Goal: Information Seeking & Learning: Learn about a topic

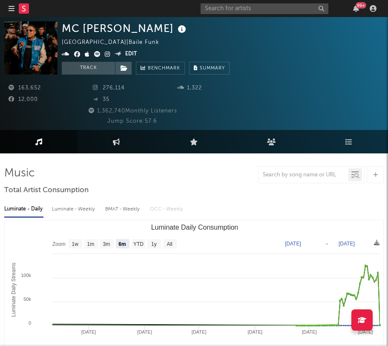
select select "6m"
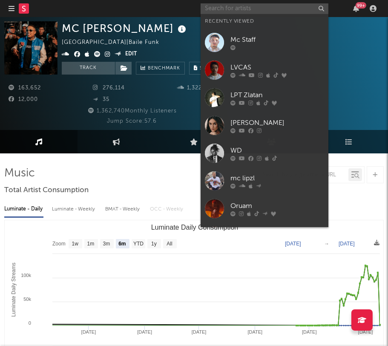
click at [274, 10] on input "text" at bounding box center [265, 8] width 128 height 11
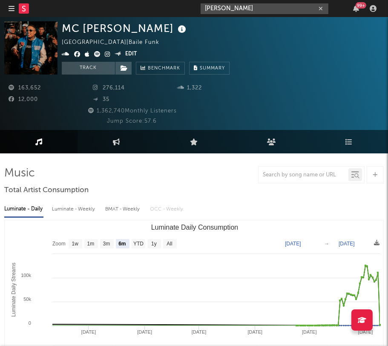
drag, startPoint x: 243, startPoint y: 8, endPoint x: 183, endPoint y: 8, distance: 60.0
click at [183, 8] on nav "Dashboard Discovery Assistant Charts [PERSON_NAME] 99 +" at bounding box center [194, 8] width 388 height 17
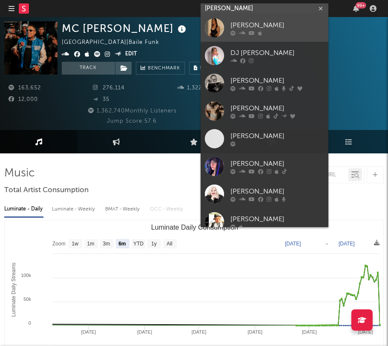
type input "[PERSON_NAME]"
click at [243, 21] on div "[PERSON_NAME]" at bounding box center [277, 25] width 94 height 10
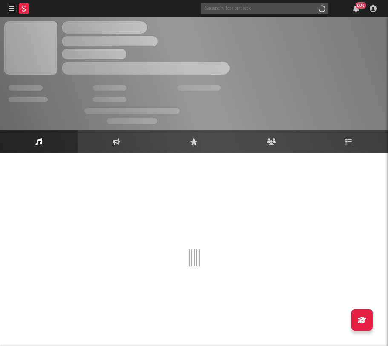
click at [232, 11] on input "text" at bounding box center [265, 8] width 128 height 11
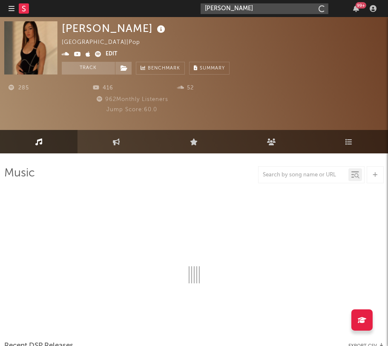
type input "[PERSON_NAME]"
select select "1w"
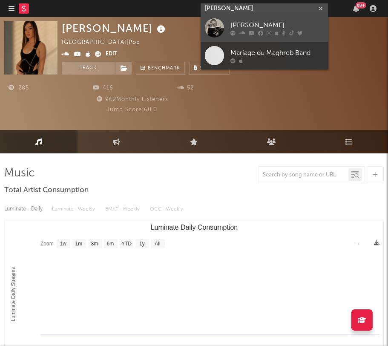
type input "[PERSON_NAME]"
click at [267, 26] on div "[PERSON_NAME]" at bounding box center [277, 25] width 94 height 10
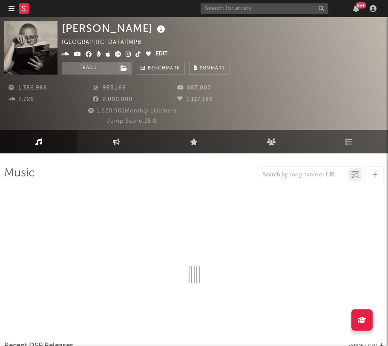
select select "6m"
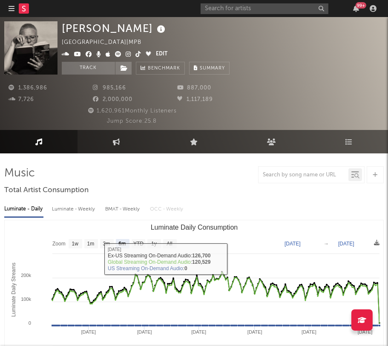
click at [87, 207] on div "Luminate - Weekly" at bounding box center [74, 209] width 45 height 14
select select "6m"
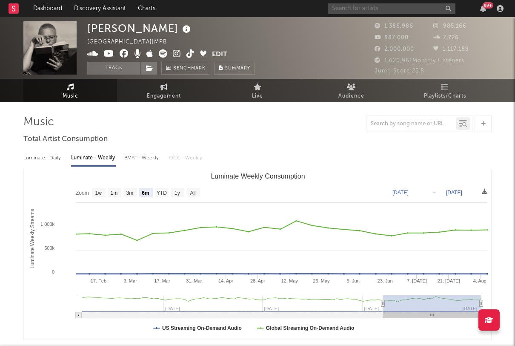
click at [354, 11] on input "text" at bounding box center [392, 8] width 128 height 11
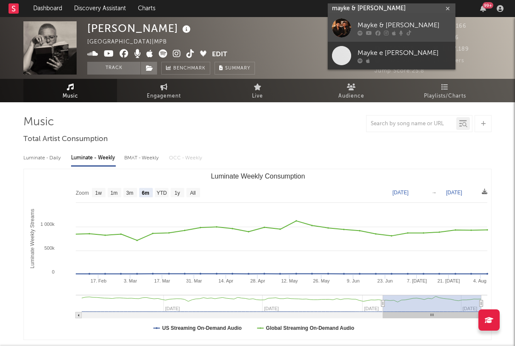
type input "mayke & [PERSON_NAME]"
click at [387, 23] on div "Mayke & [PERSON_NAME]" at bounding box center [405, 25] width 94 height 10
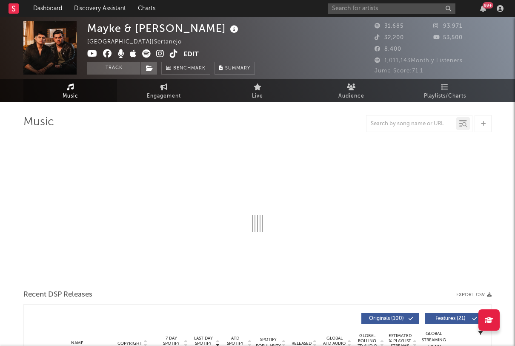
select select "6m"
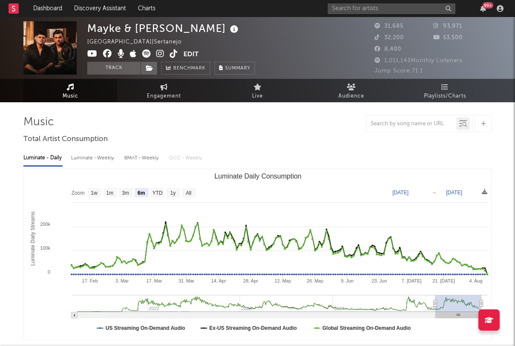
click at [101, 155] on div "Luminate - Weekly" at bounding box center [93, 158] width 45 height 14
select select "6m"
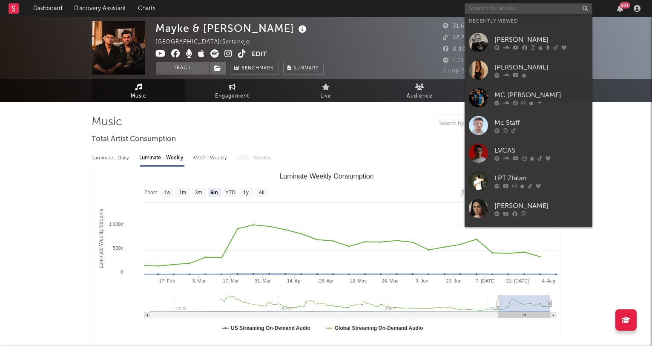
click at [387, 10] on input "text" at bounding box center [528, 8] width 128 height 11
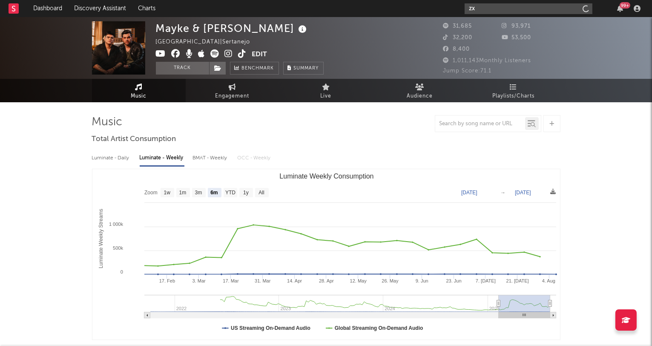
type input "z"
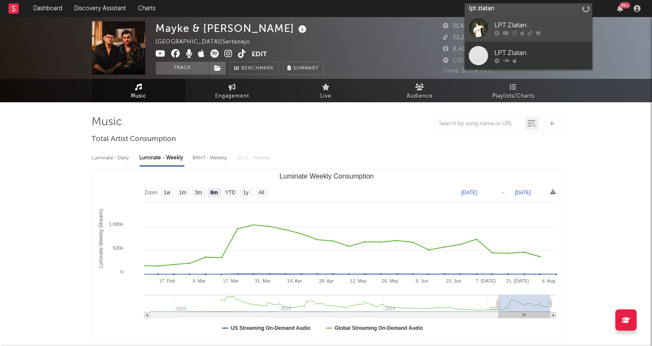
type input "lpt zlatan"
click at [387, 23] on div "LPT Zlatan" at bounding box center [541, 25] width 94 height 10
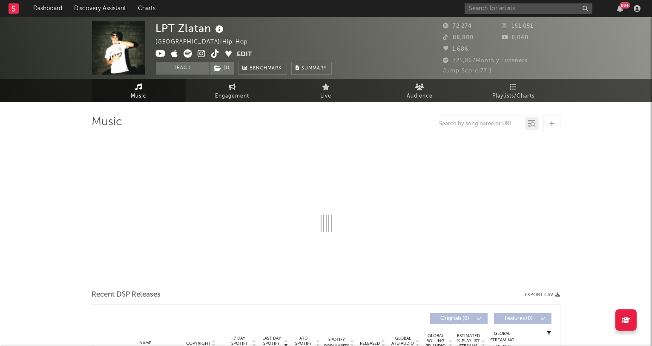
select select "6m"
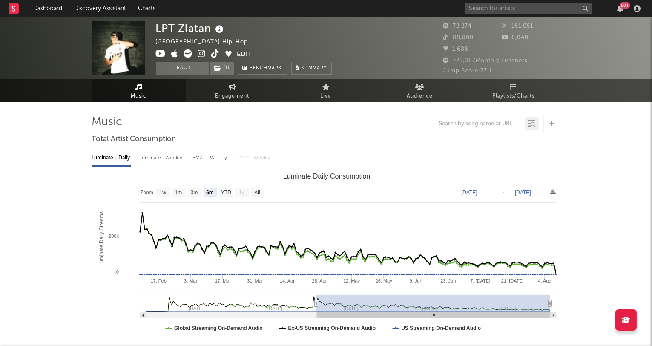
click at [166, 158] on div "Luminate - Weekly" at bounding box center [162, 158] width 45 height 14
select select "6m"
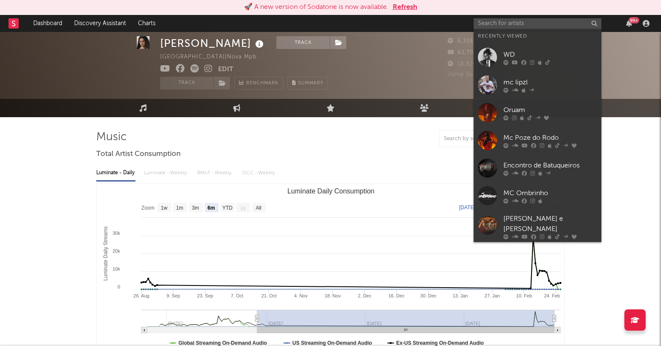
select select "6m"
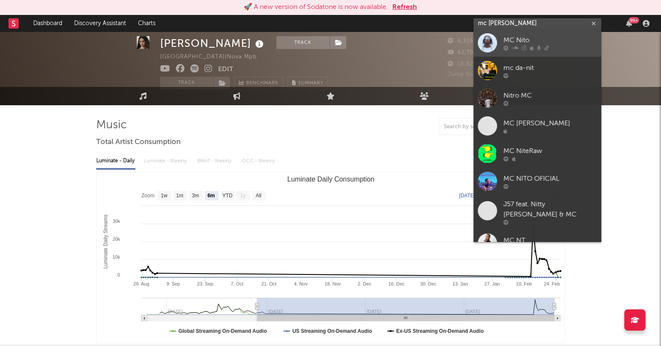
type input "mc nito"
click at [516, 38] on div "MC Nito" at bounding box center [550, 40] width 94 height 10
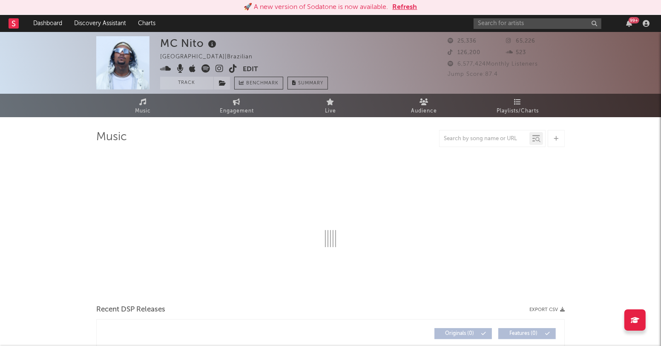
select select "6m"
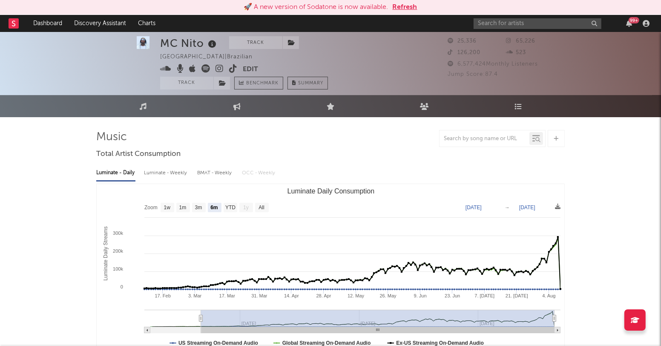
scroll to position [9, 0]
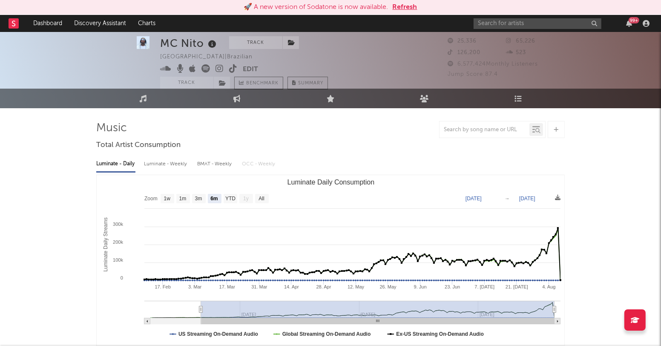
click at [169, 164] on div "Luminate - Weekly" at bounding box center [166, 164] width 45 height 14
select select "6m"
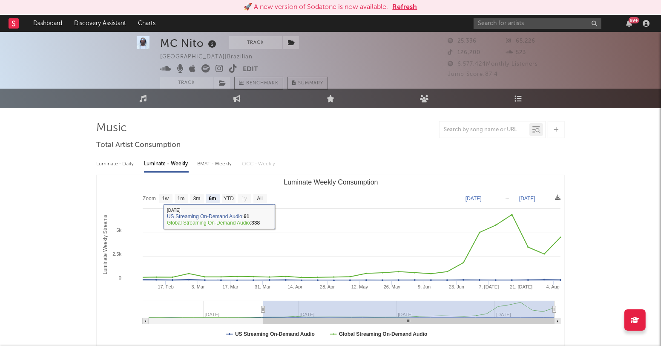
click at [124, 166] on div "Luminate - Daily" at bounding box center [115, 164] width 39 height 14
select select "6m"
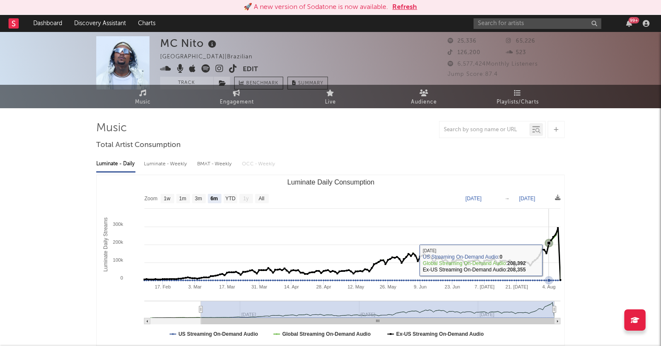
scroll to position [0, 0]
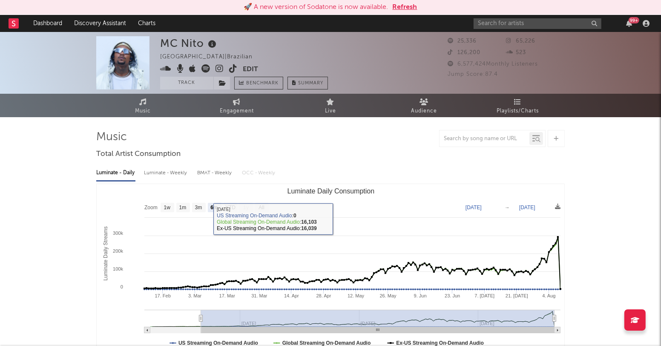
click at [158, 177] on div "Luminate - Weekly" at bounding box center [166, 173] width 45 height 14
select select "6m"
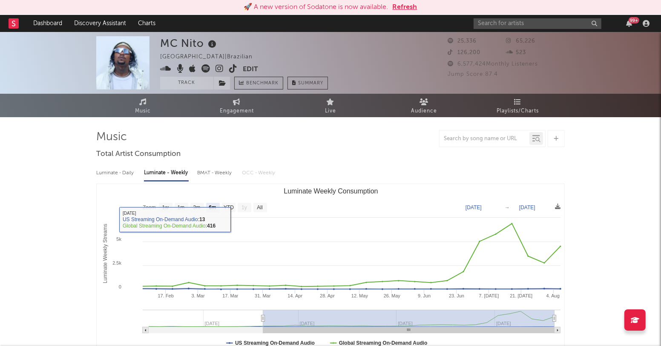
click at [115, 172] on div "Luminate - Daily" at bounding box center [115, 173] width 39 height 14
select select "6m"
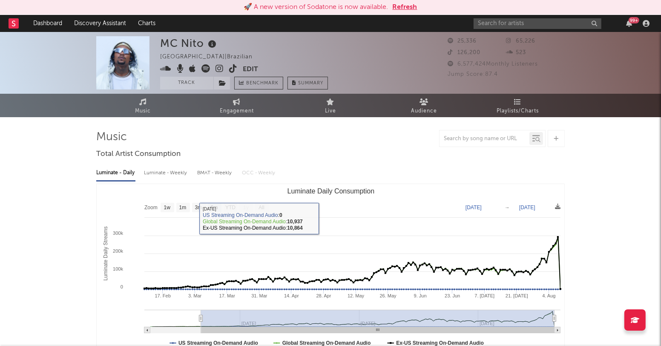
click at [161, 176] on div "Luminate - Weekly" at bounding box center [166, 173] width 45 height 14
select select "6m"
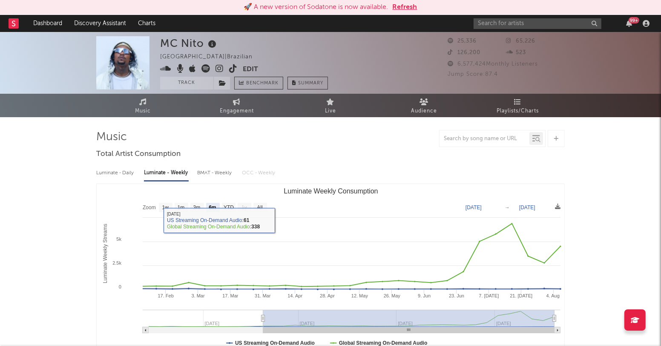
click at [112, 174] on div "Luminate - Daily" at bounding box center [115, 173] width 39 height 14
select select "6m"
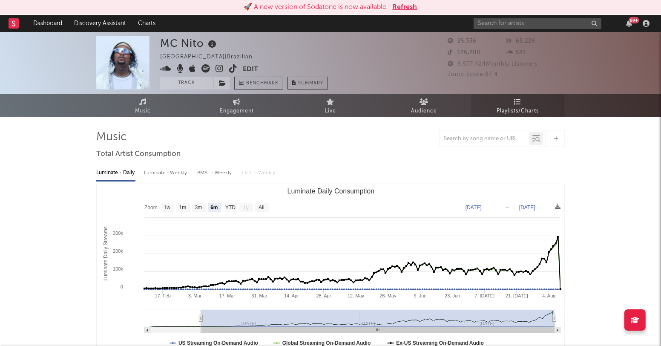
click at [529, 109] on span "Playlists/Charts" at bounding box center [518, 111] width 42 height 10
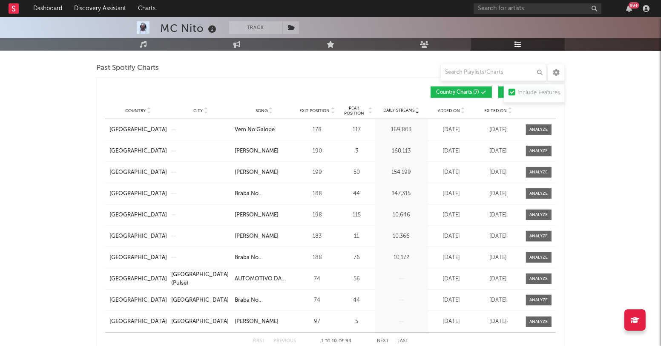
scroll to position [919, 0]
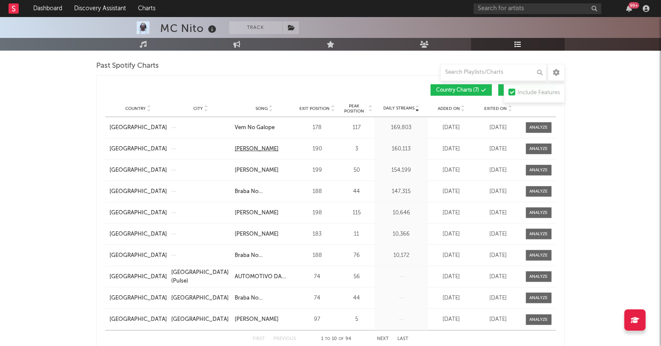
click at [278, 146] on div "Rabetão De Terremoto" at bounding box center [257, 149] width 44 height 9
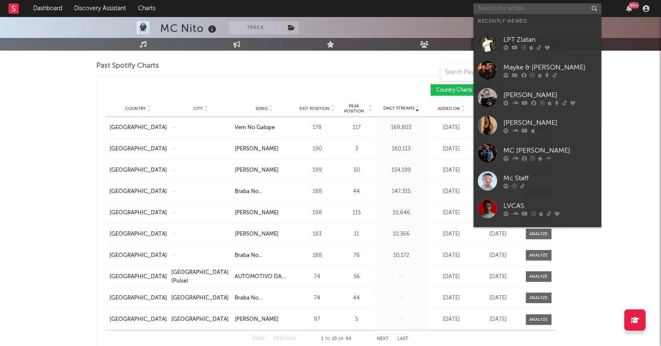
click at [499, 9] on input "text" at bounding box center [537, 8] width 128 height 11
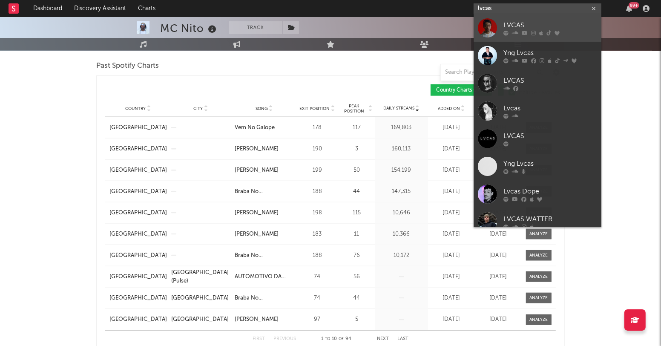
type input "lvcas"
click at [518, 21] on div "LVCAS" at bounding box center [550, 25] width 94 height 10
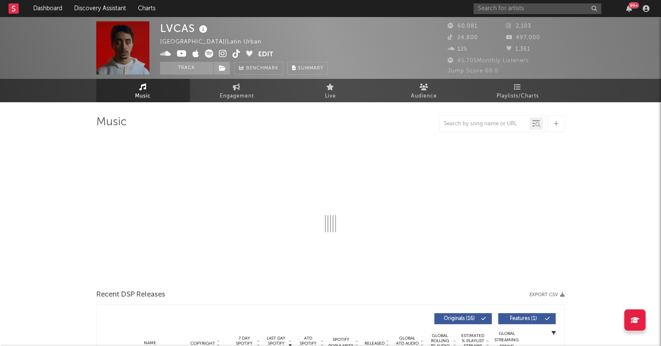
select select "6m"
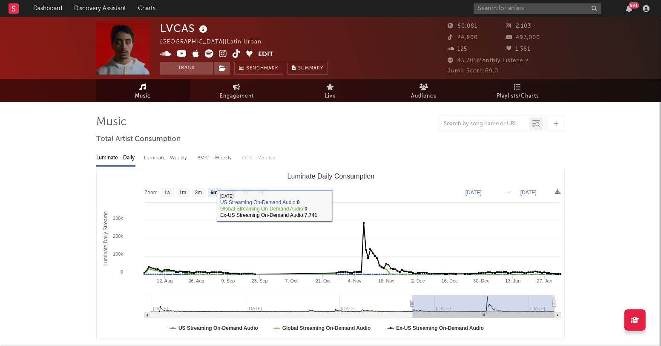
click at [155, 158] on div "Luminate - Weekly" at bounding box center [166, 158] width 45 height 14
select select "6m"
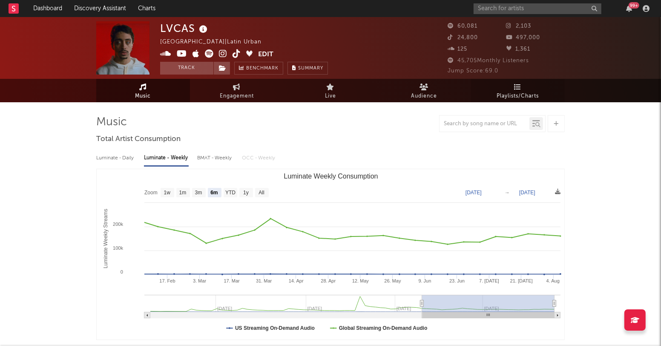
click at [529, 82] on link "Playlists/Charts" at bounding box center [518, 90] width 94 height 23
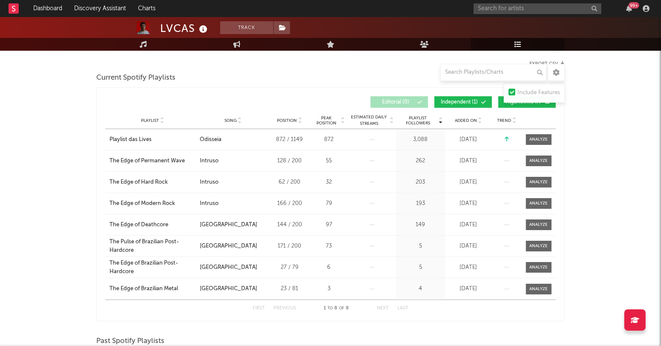
scroll to position [111, 0]
